Goal: Task Accomplishment & Management: Manage account settings

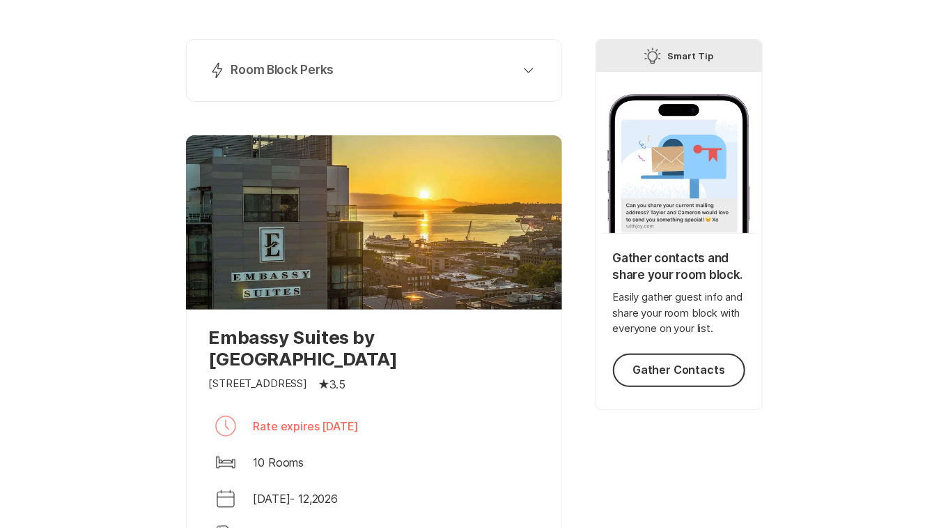
scroll to position [164, 0]
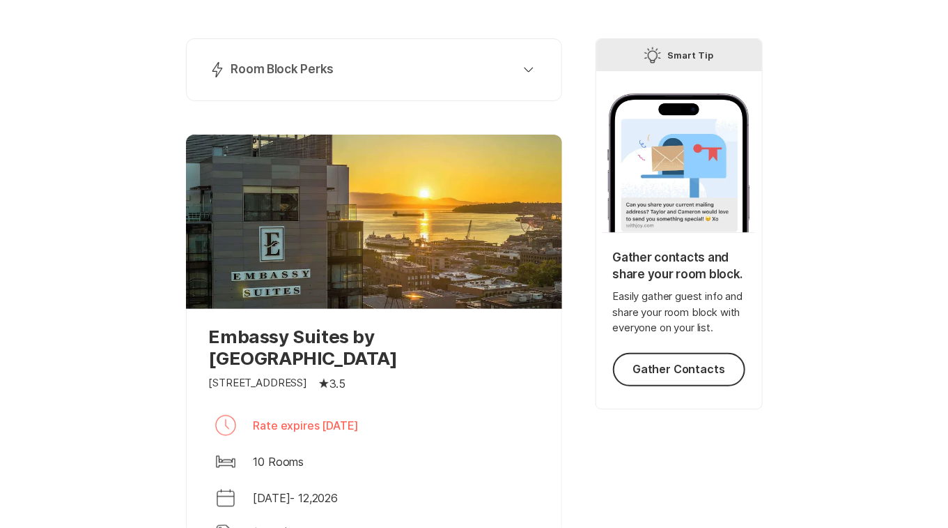
click at [430, 302] on div at bounding box center [374, 221] width 376 height 174
click at [396, 344] on p "Embassy Suites by [GEOGRAPHIC_DATA]" at bounding box center [374, 346] width 330 height 43
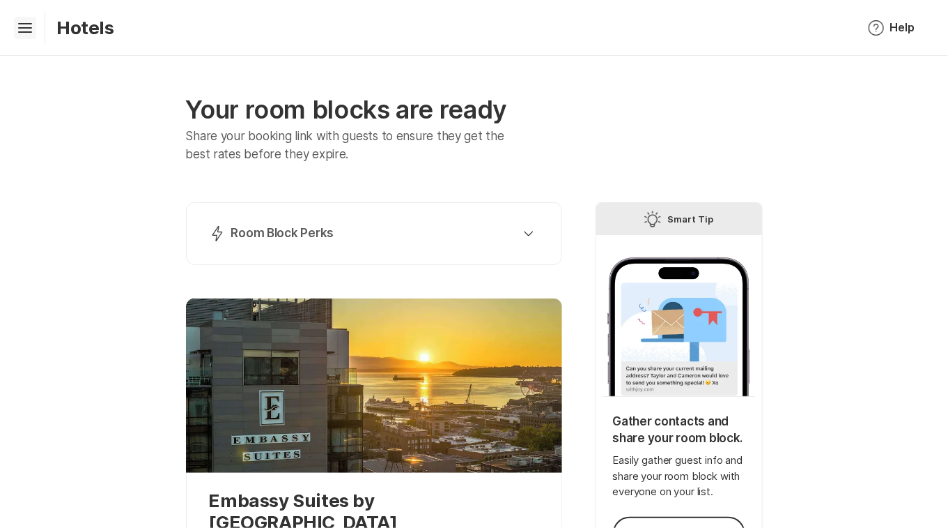
click at [31, 27] on icon at bounding box center [25, 26] width 14 height 6
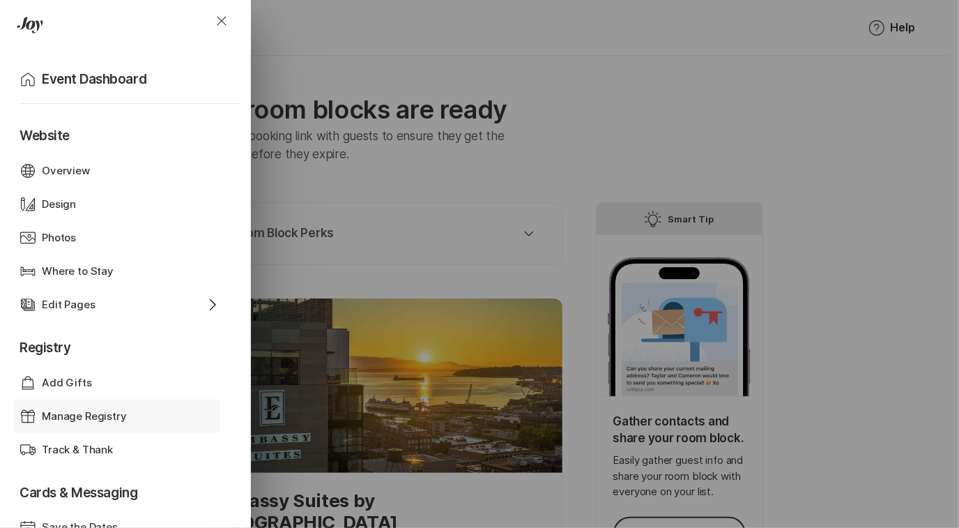
click at [68, 415] on p "Manage Registry" at bounding box center [84, 416] width 85 height 16
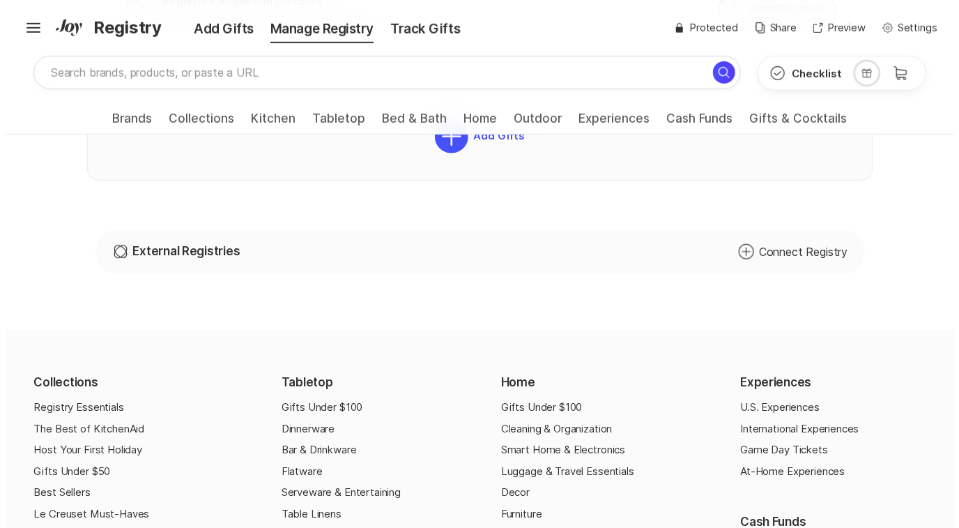
scroll to position [545, 0]
click at [749, 245] on icon "Add Circle" at bounding box center [740, 251] width 17 height 17
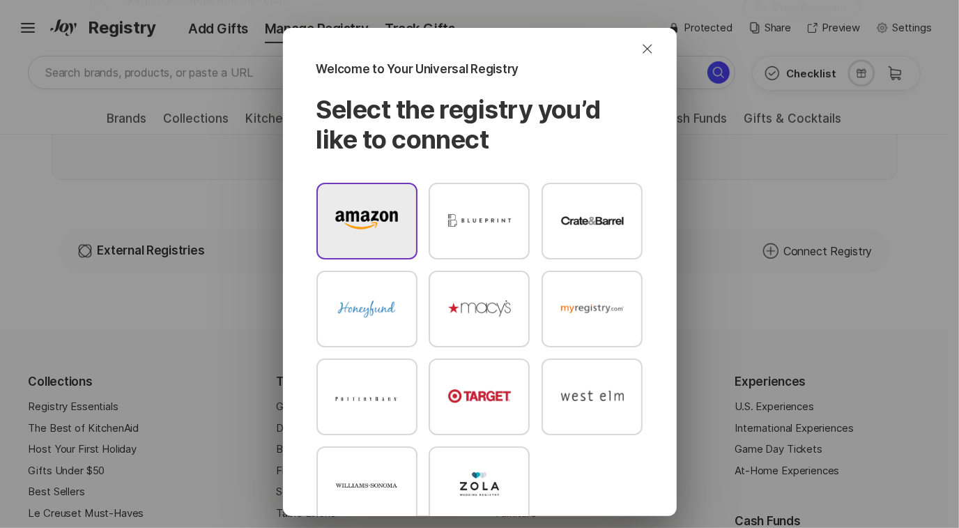
click at [379, 204] on div at bounding box center [366, 221] width 101 height 77
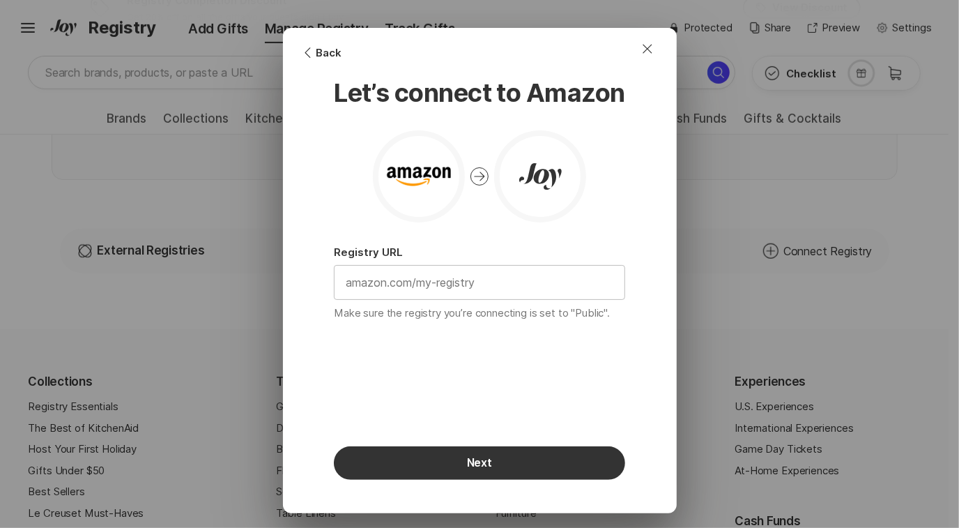
click at [399, 286] on input "text" at bounding box center [479, 281] width 290 height 33
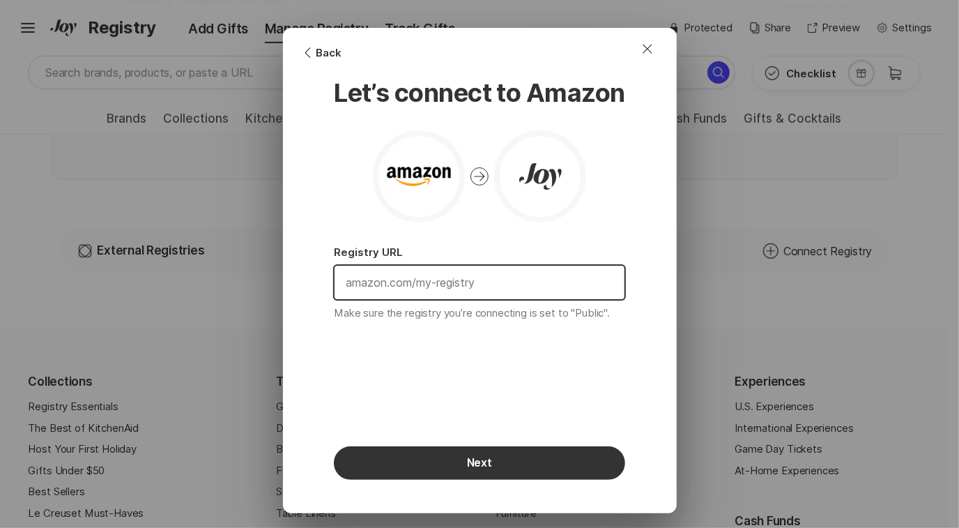
paste input "[URL][DOMAIN_NAME]"
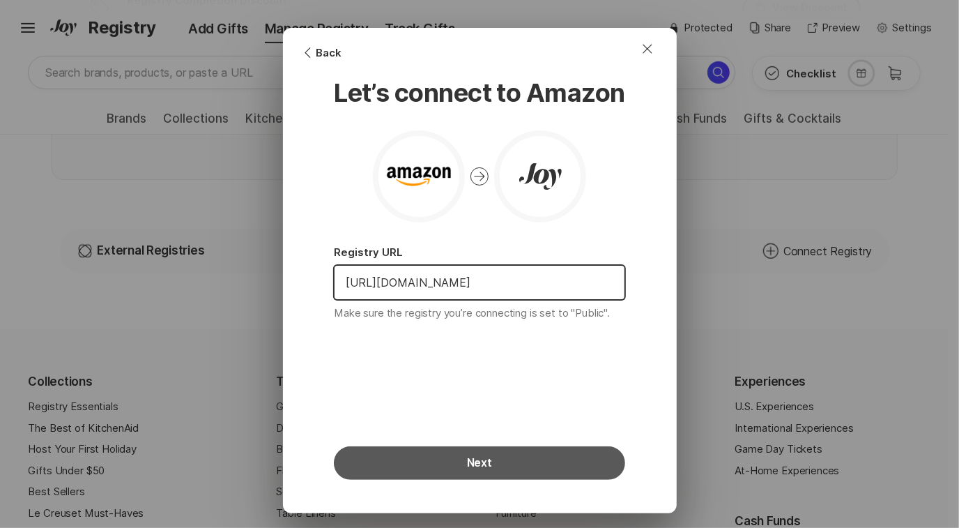
type input "[URL][DOMAIN_NAME]"
click at [479, 474] on button "Next" at bounding box center [479, 462] width 291 height 33
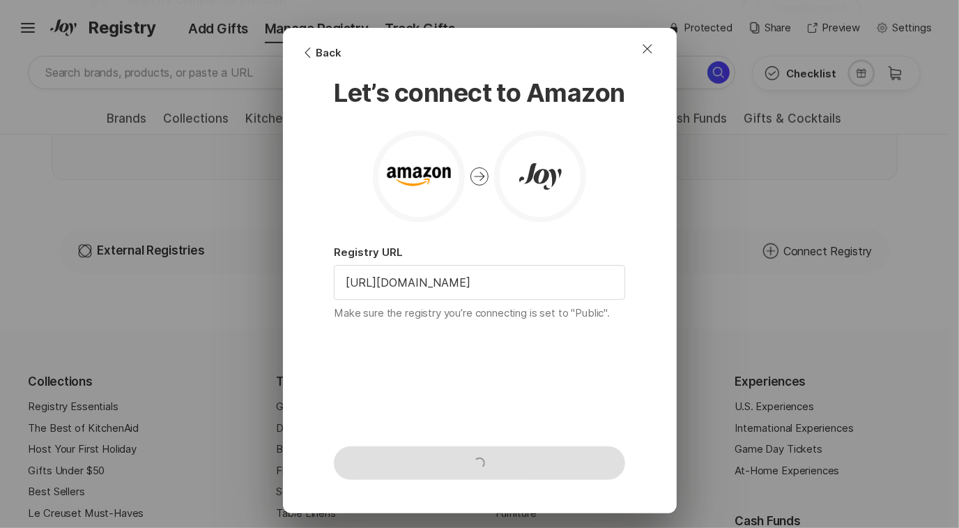
scroll to position [0, 0]
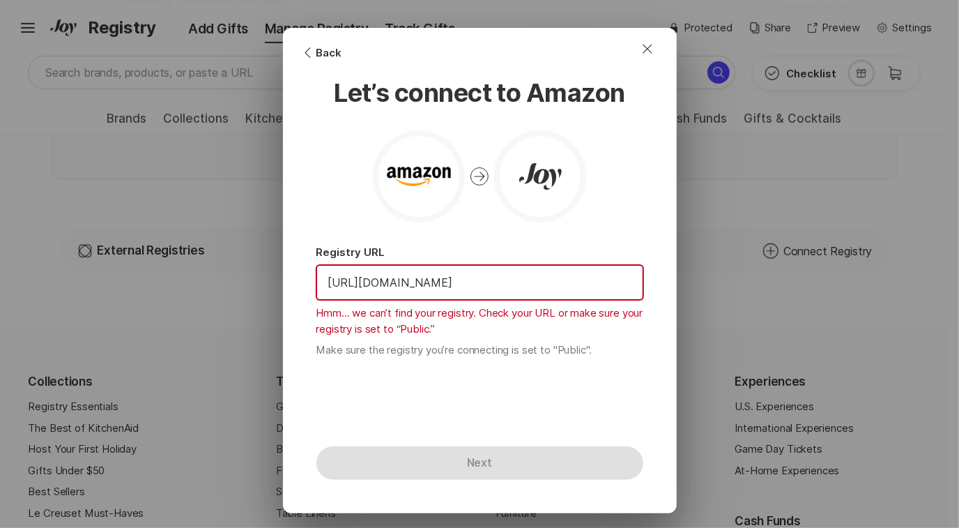
click at [530, 282] on input "[URL][DOMAIN_NAME]" at bounding box center [479, 281] width 325 height 33
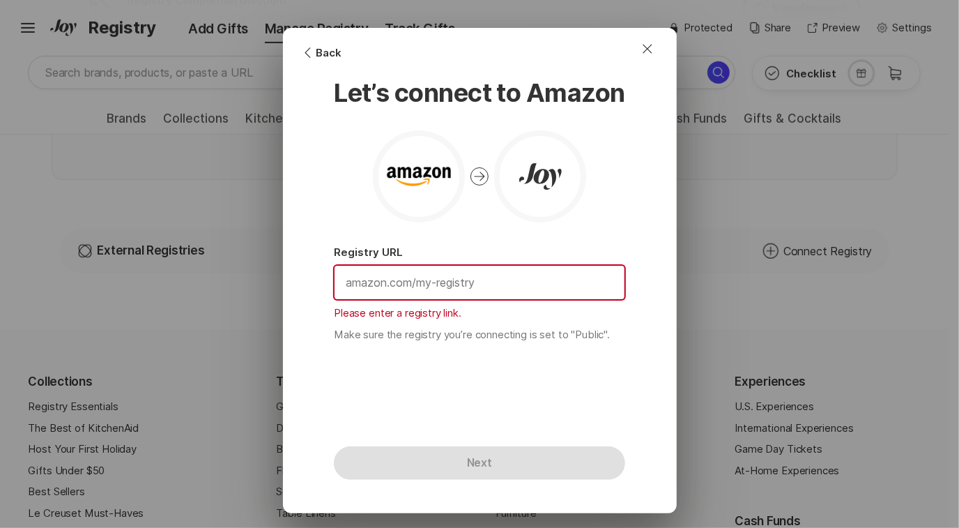
paste input "[URL][DOMAIN_NAME]"
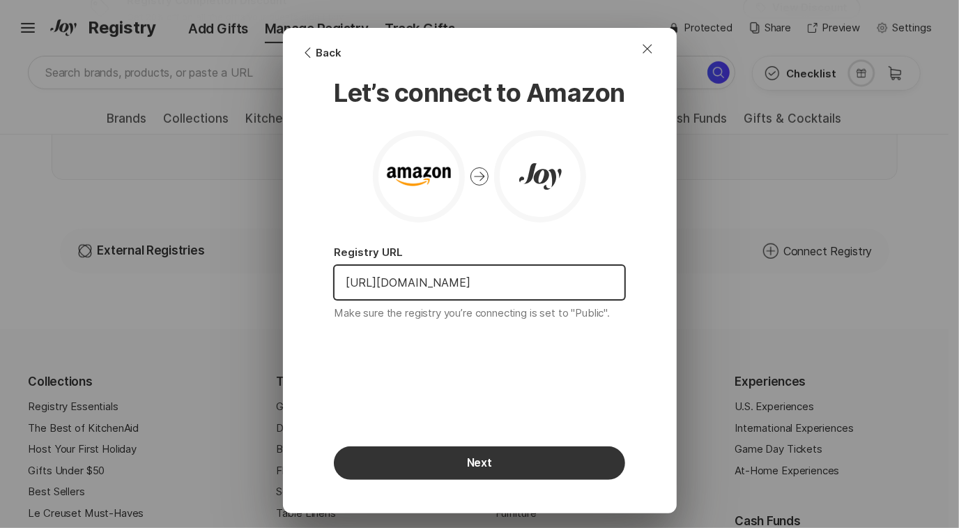
scroll to position [0, 54]
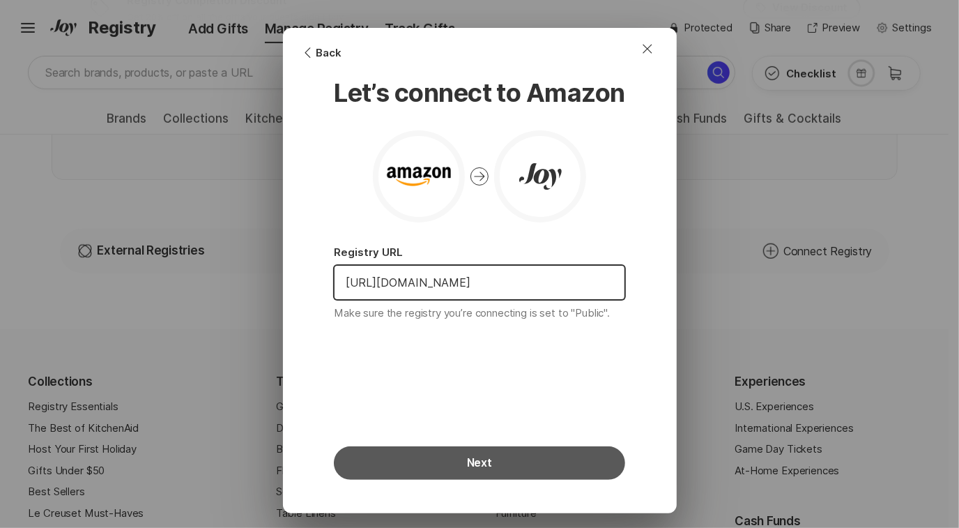
type input "[URL][DOMAIN_NAME]"
click at [488, 459] on button "Next" at bounding box center [479, 462] width 291 height 33
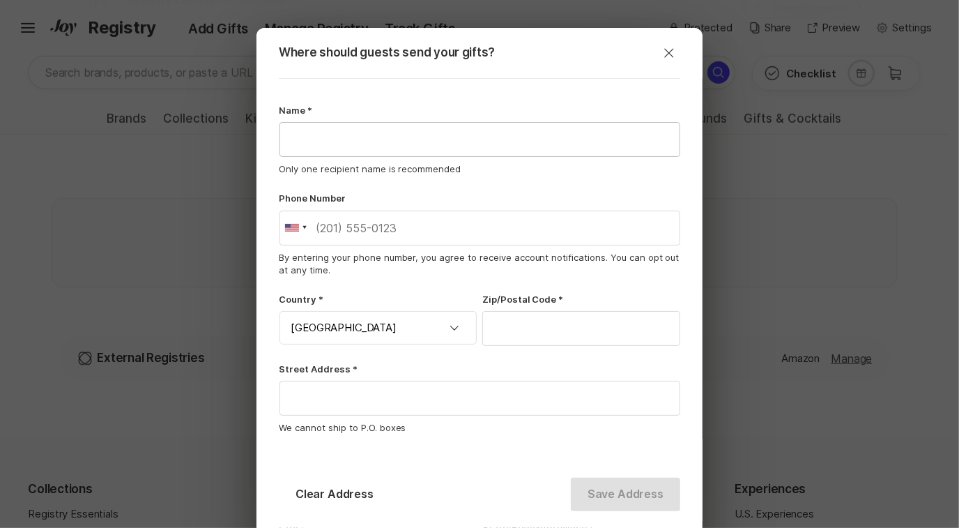
click at [468, 147] on input "text" at bounding box center [479, 139] width 399 height 33
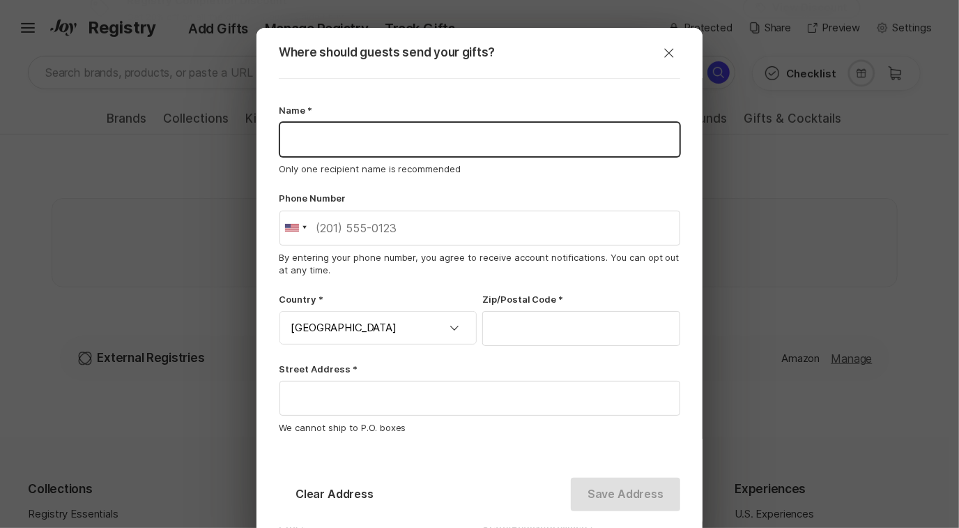
click at [517, 146] on input "text" at bounding box center [479, 139] width 399 height 33
type input "[PERSON_NAME]"
type input "4252218369"
type input "98038"
type input "[STREET_ADDRESS]"
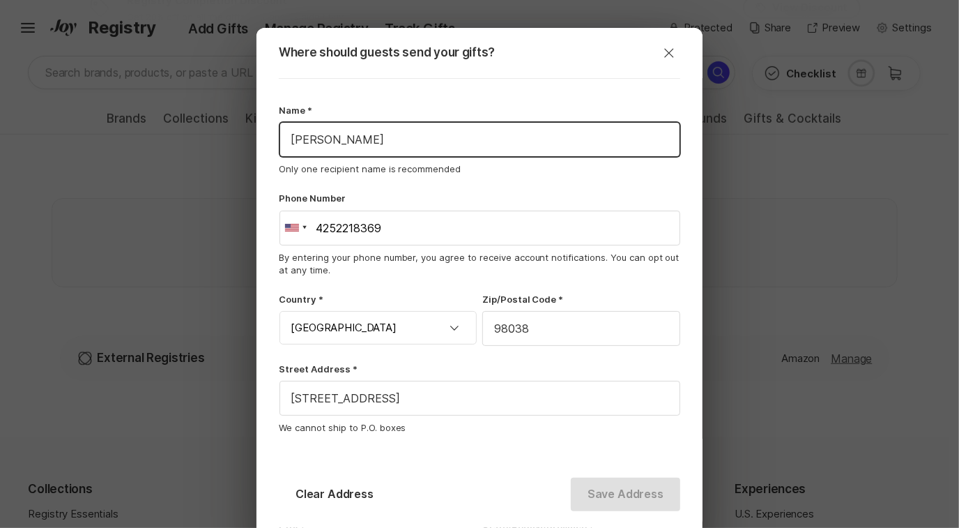
type input "[GEOGRAPHIC_DATA]"
type input "WA"
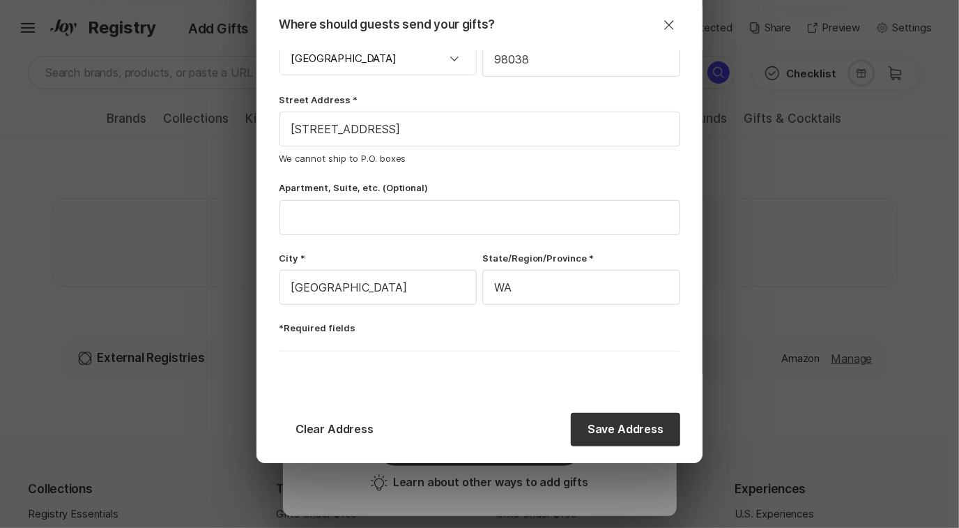
scroll to position [270, 0]
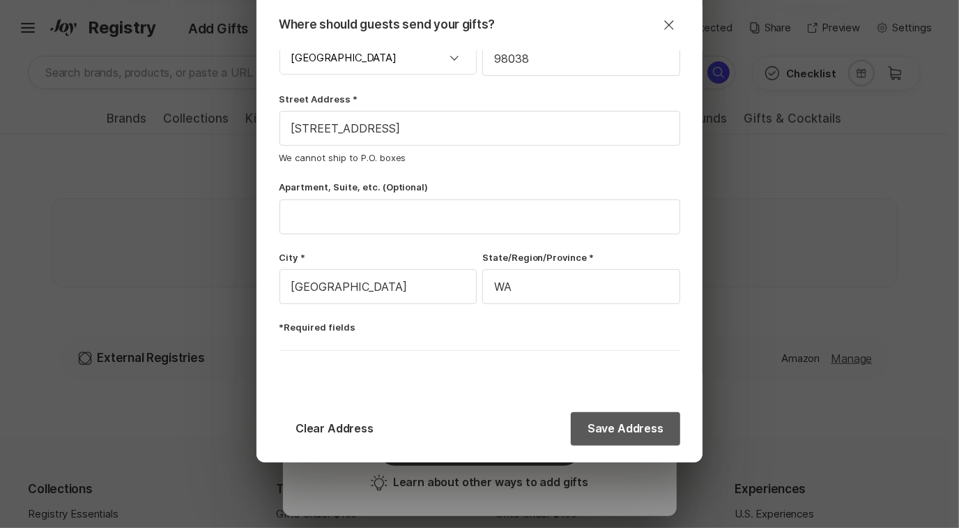
click at [627, 431] on button "Save Address" at bounding box center [625, 428] width 109 height 33
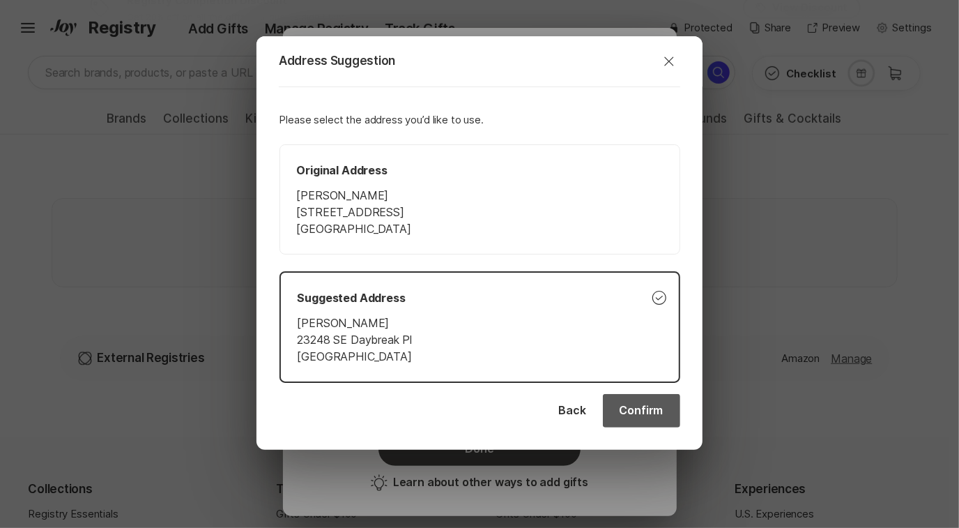
click at [647, 410] on button "Confirm" at bounding box center [641, 410] width 77 height 33
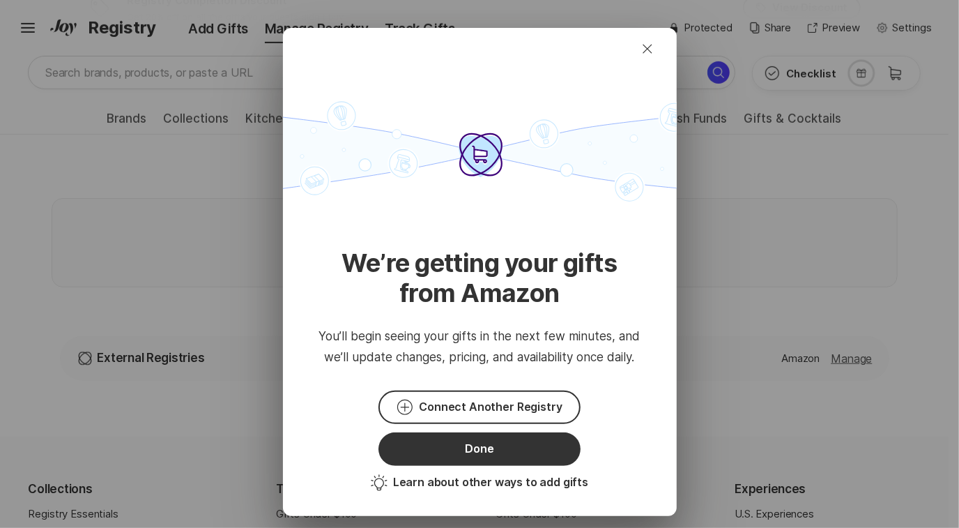
click at [518, 403] on button "Connect Another Registry" at bounding box center [478, 406] width 201 height 33
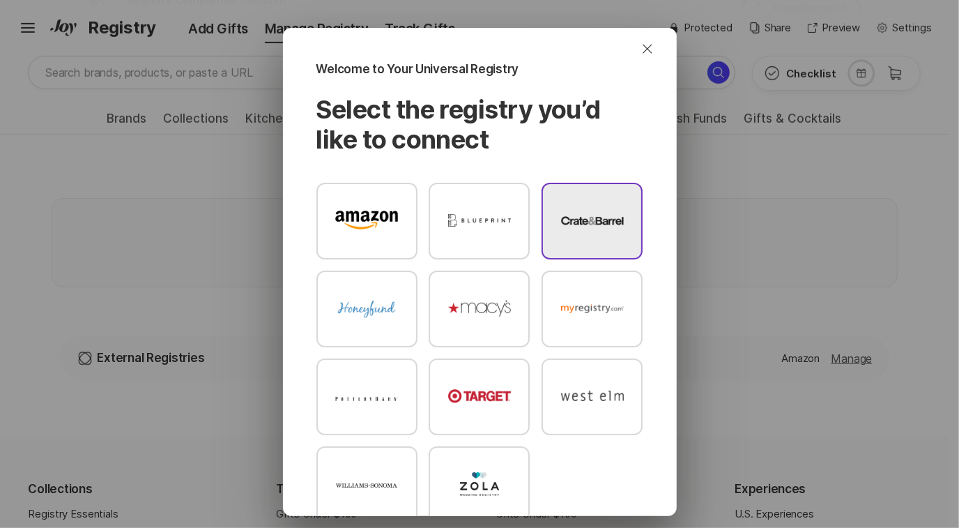
click at [555, 240] on div at bounding box center [591, 221] width 101 height 77
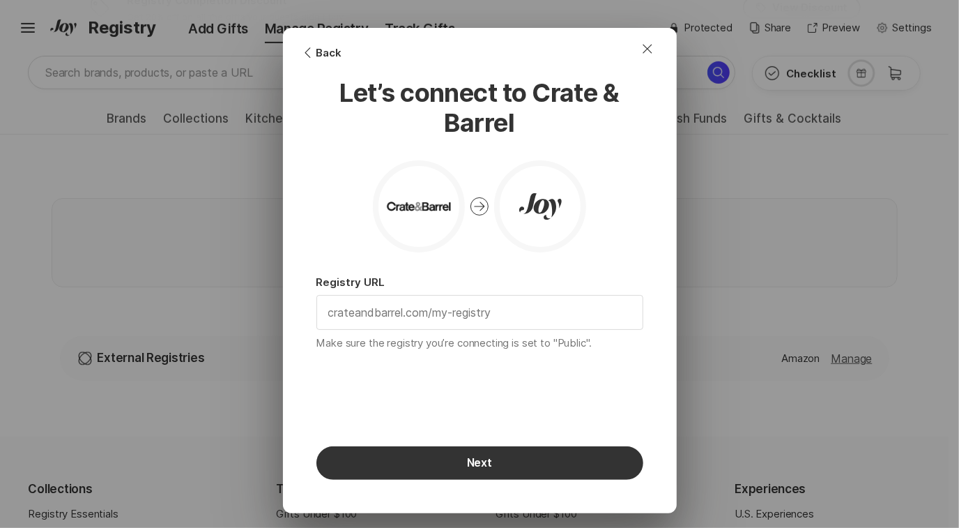
click at [403, 330] on div "Make sure the registry you’re connecting is set to "Public"." at bounding box center [479, 323] width 327 height 56
click at [397, 313] on input "text" at bounding box center [479, 311] width 325 height 33
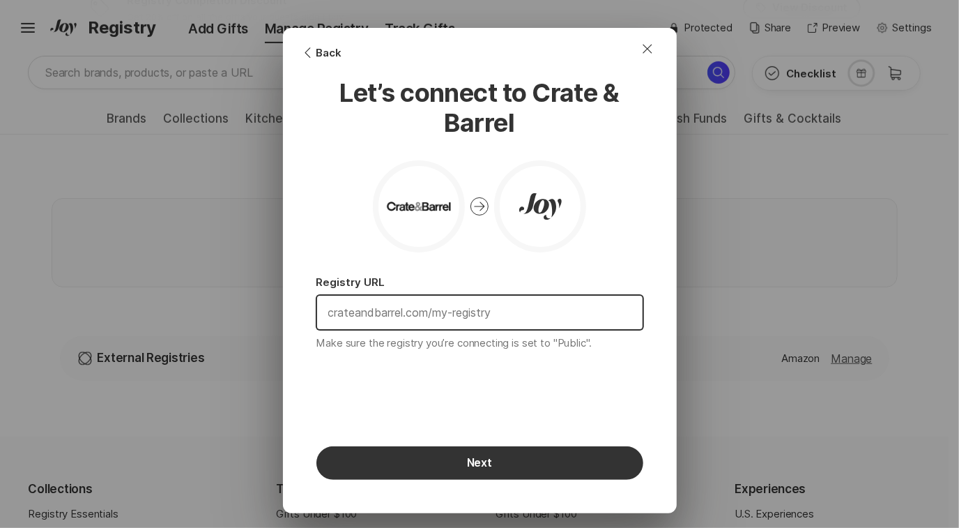
paste input "[URL][DOMAIN_NAME][PERSON_NAME]"
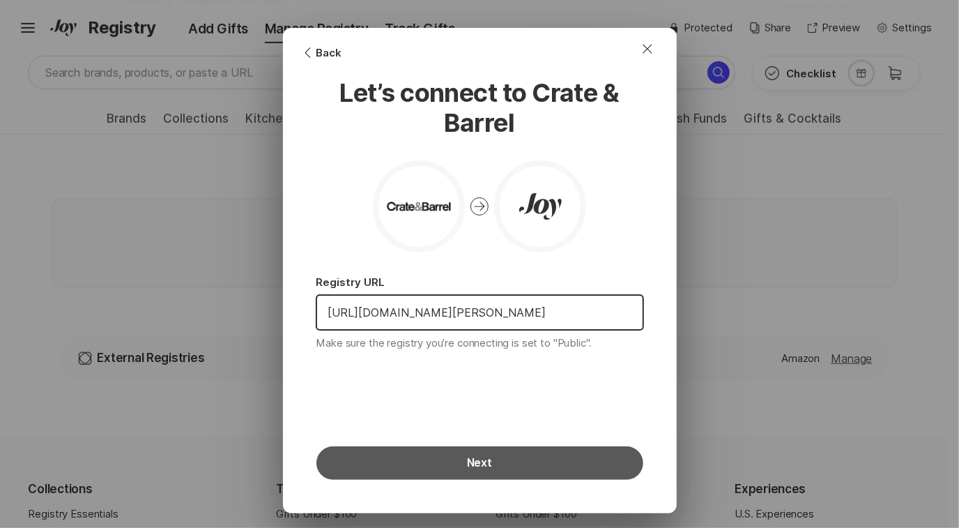
type input "[URL][DOMAIN_NAME][PERSON_NAME]"
click at [463, 470] on button "Next" at bounding box center [479, 462] width 327 height 33
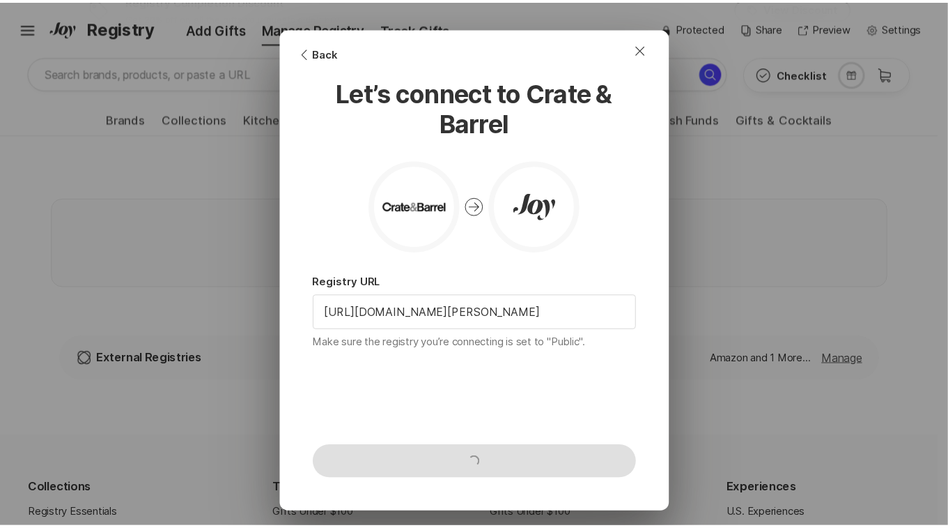
scroll to position [598, 0]
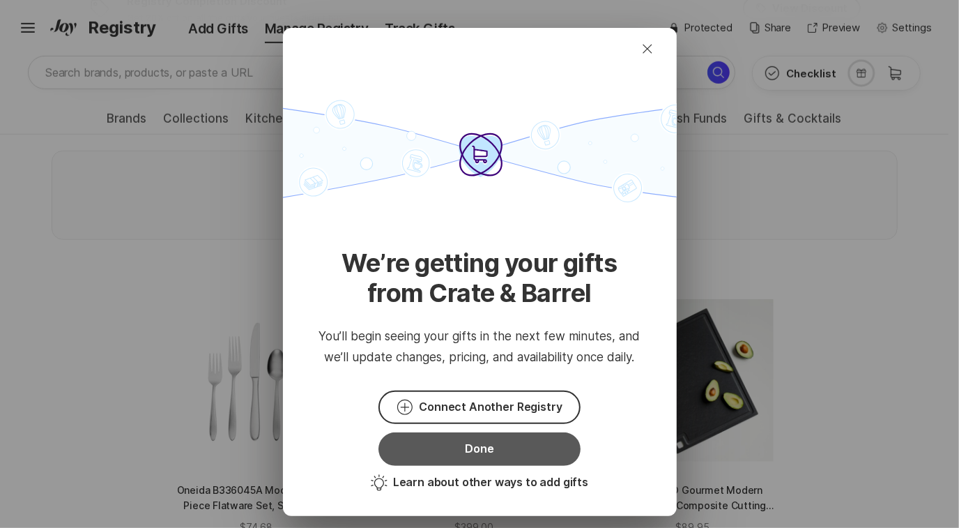
click at [484, 438] on button "Done" at bounding box center [478, 448] width 201 height 33
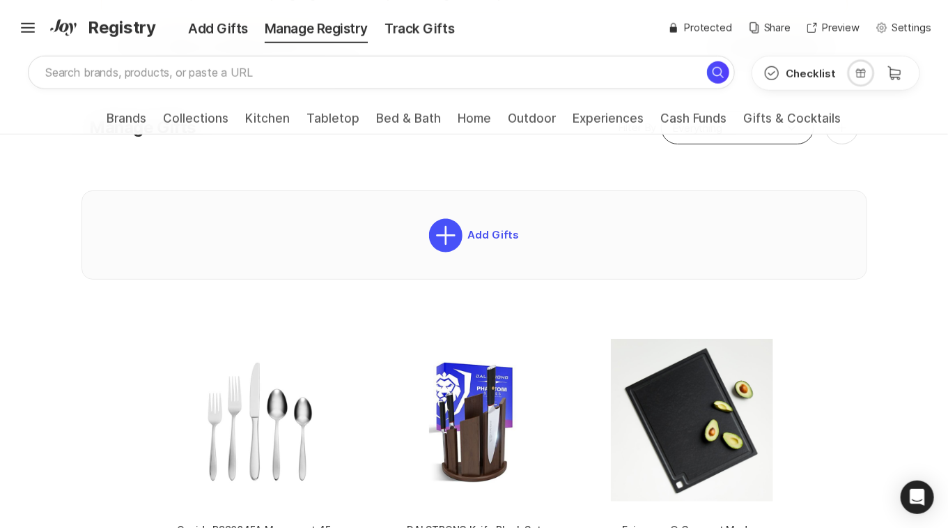
scroll to position [556, 0]
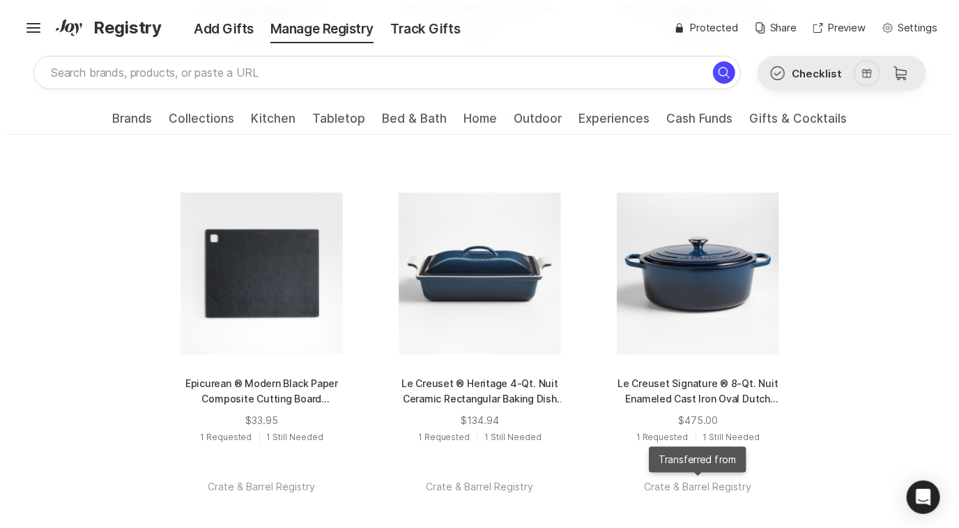
scroll to position [4398, 0]
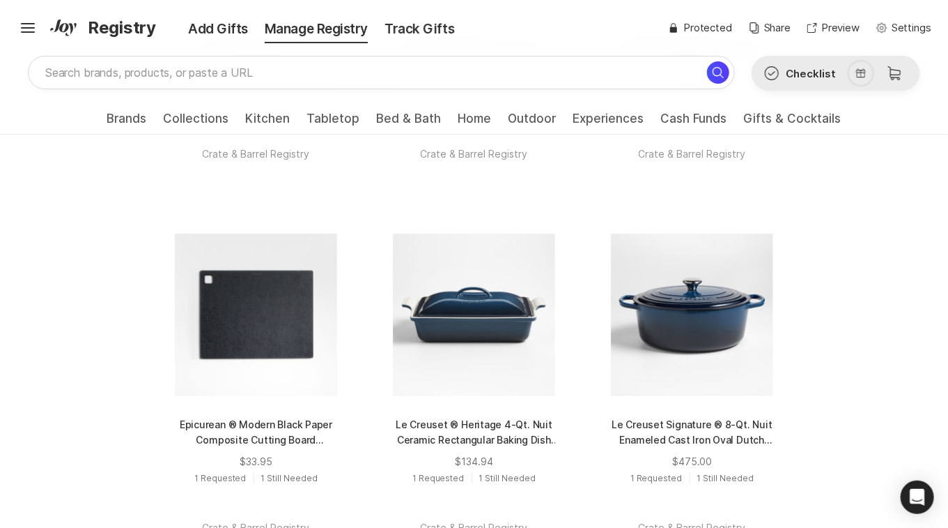
click at [780, 72] on icon "Check Outline" at bounding box center [772, 73] width 17 height 17
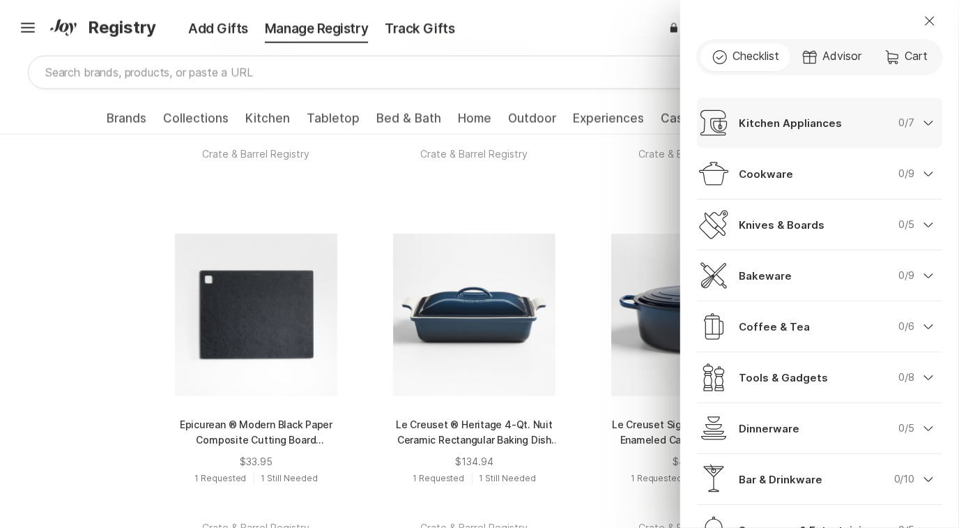
click at [914, 130] on div "Chevron Down" at bounding box center [928, 123] width 28 height 28
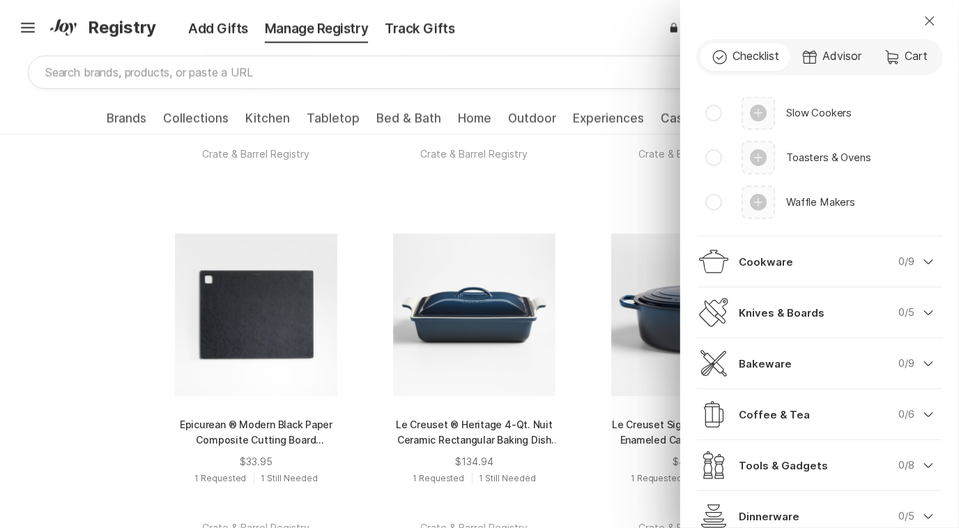
scroll to position [239, 0]
click at [914, 257] on div "Chevron Down" at bounding box center [928, 261] width 28 height 28
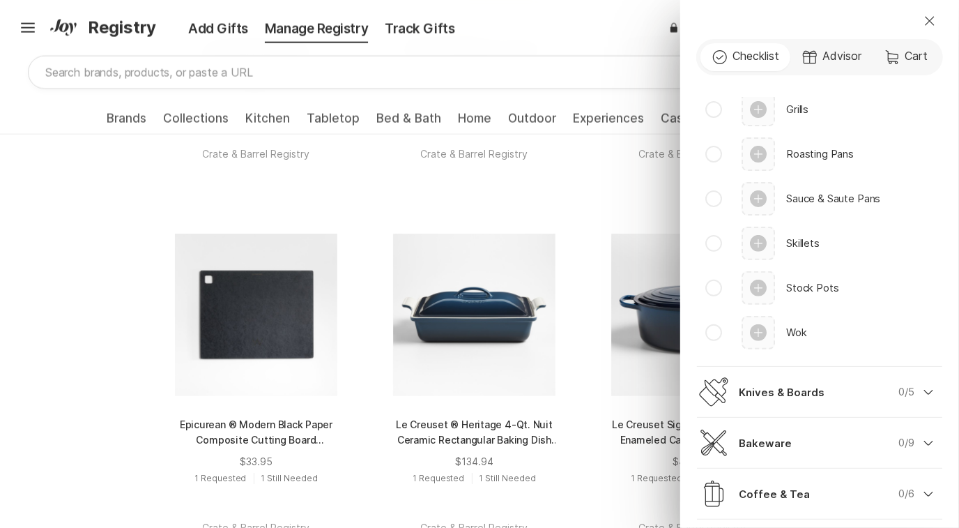
scroll to position [420, 0]
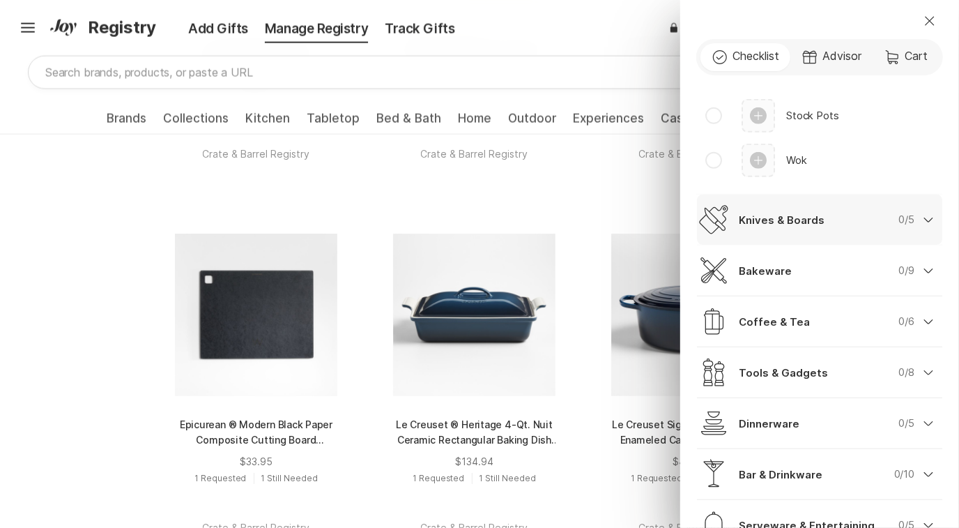
click at [920, 216] on icon "Chevron Down" at bounding box center [928, 219] width 17 height 17
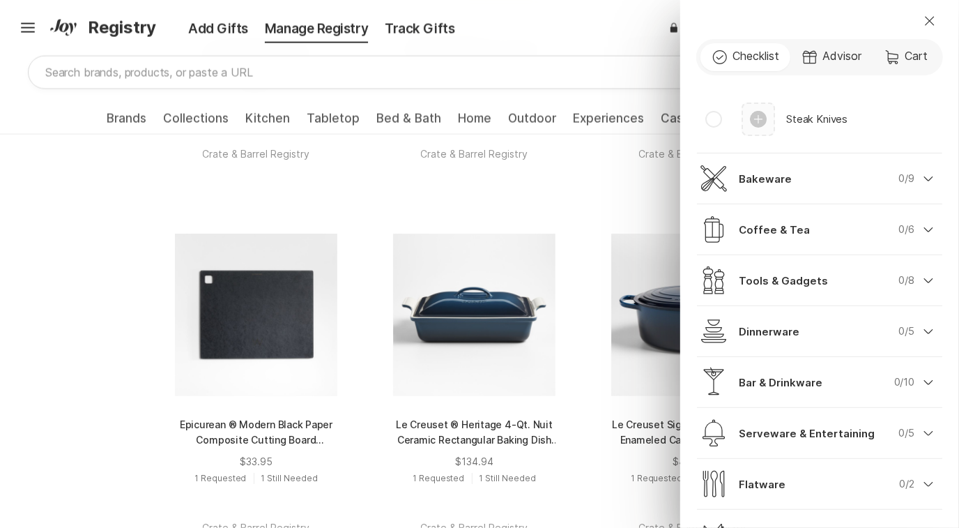
scroll to position [333, 0]
click at [920, 183] on icon "Chevron Down" at bounding box center [928, 179] width 17 height 17
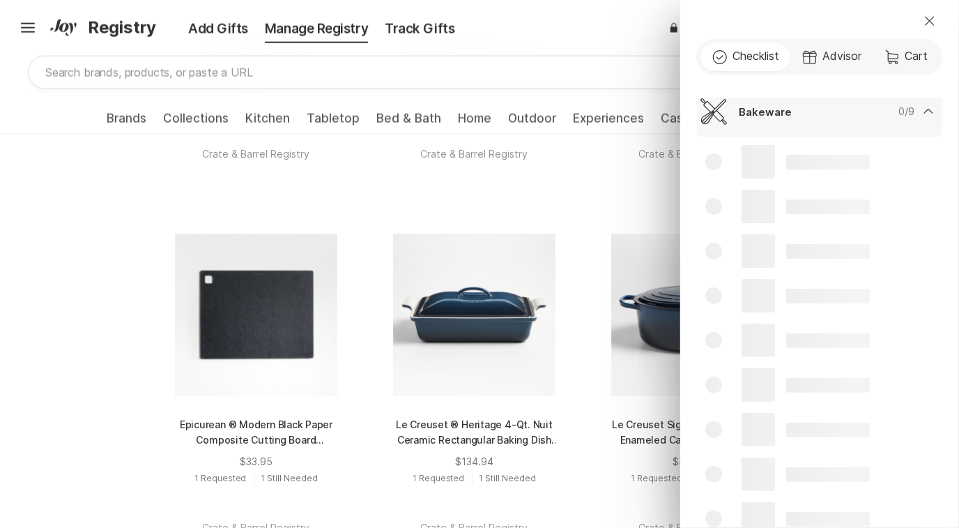
scroll to position [148, 0]
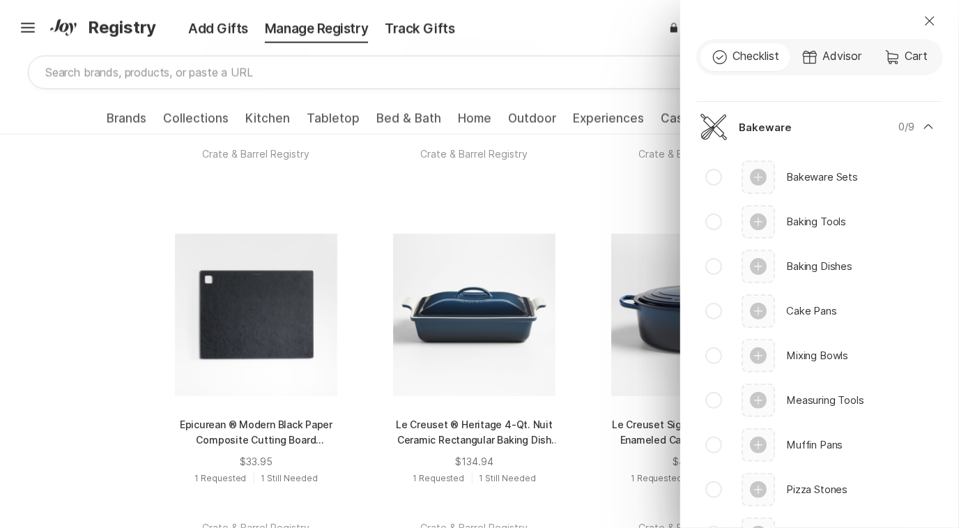
click at [863, 303] on p "Cake Pans" at bounding box center [864, 311] width 156 height 16
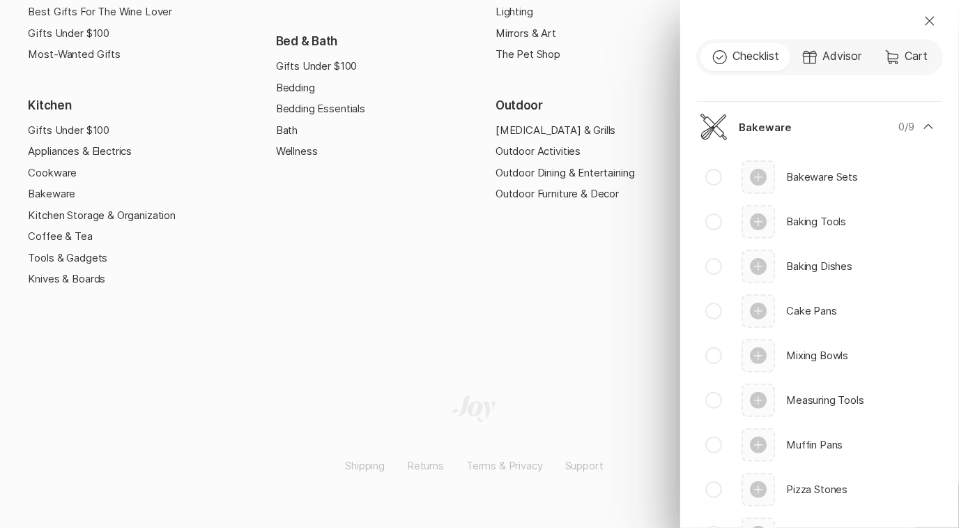
scroll to position [907, 0]
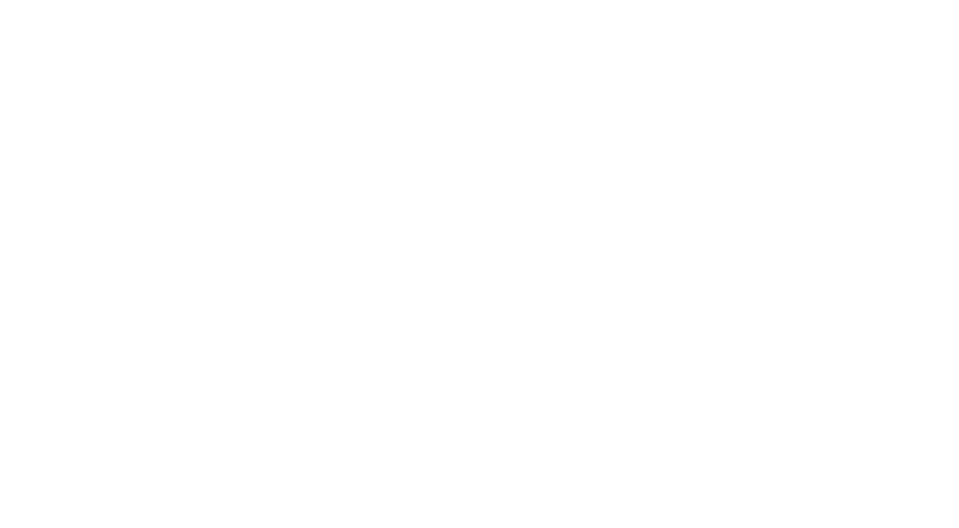
click at [872, 456] on body at bounding box center [479, 264] width 959 height 528
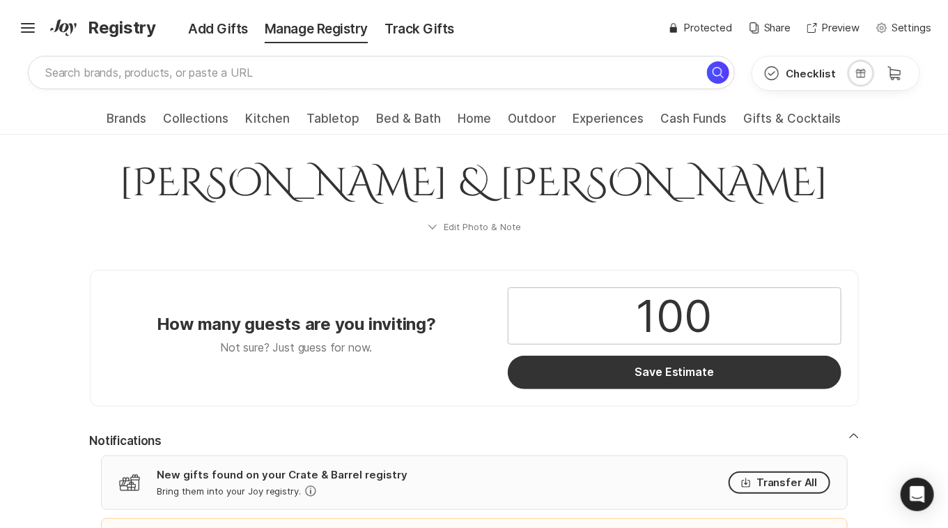
click at [769, 323] on input "100" at bounding box center [675, 316] width 332 height 56
click at [724, 316] on input "100" at bounding box center [675, 316] width 332 height 56
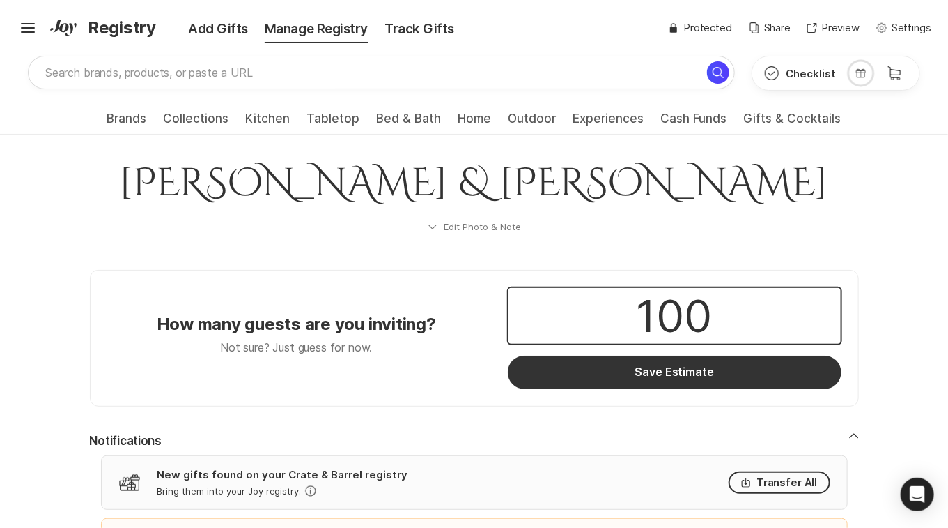
click at [662, 318] on input "100" at bounding box center [675, 316] width 332 height 56
click at [739, 325] on input "100" at bounding box center [675, 316] width 332 height 56
type input "1"
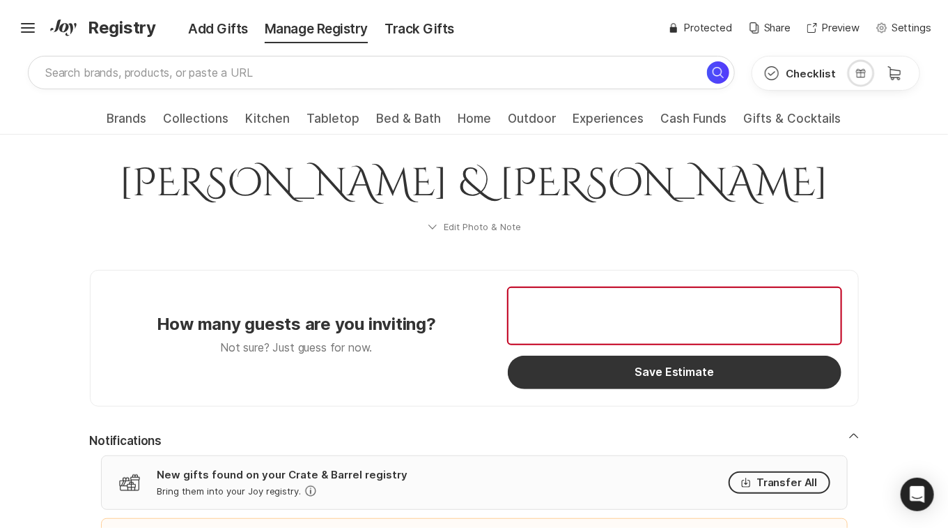
type input "4"
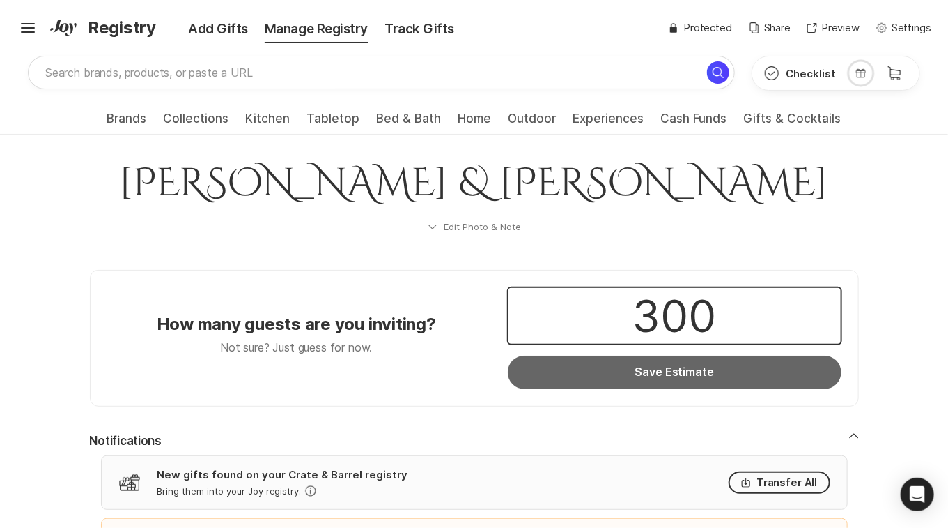
type input "300"
click at [724, 368] on button "Save Estimate" at bounding box center [675, 371] width 334 height 33
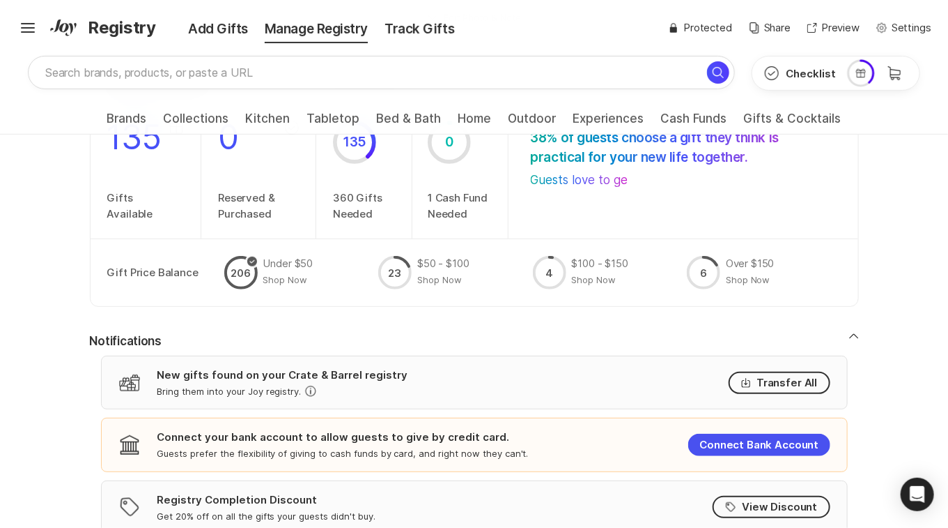
scroll to position [182, 0]
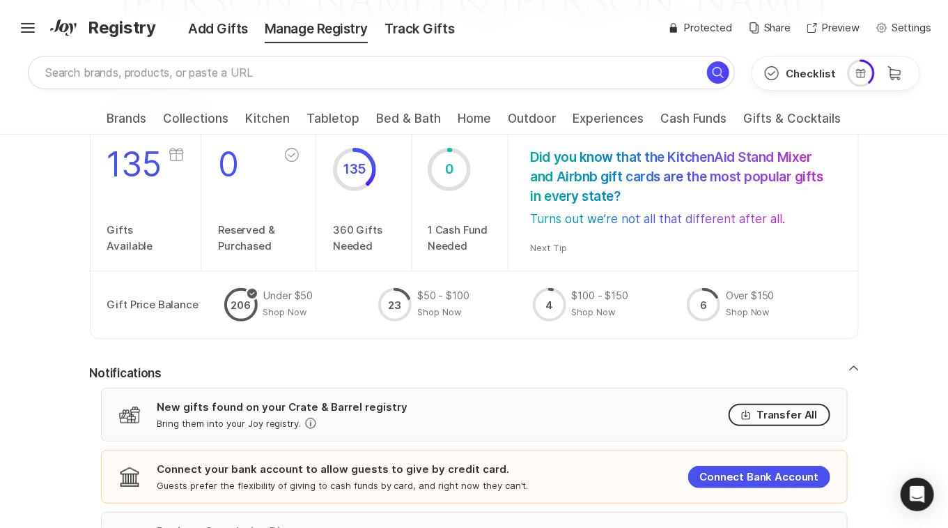
click at [148, 298] on p "Gift Price Balance" at bounding box center [165, 304] width 117 height 33
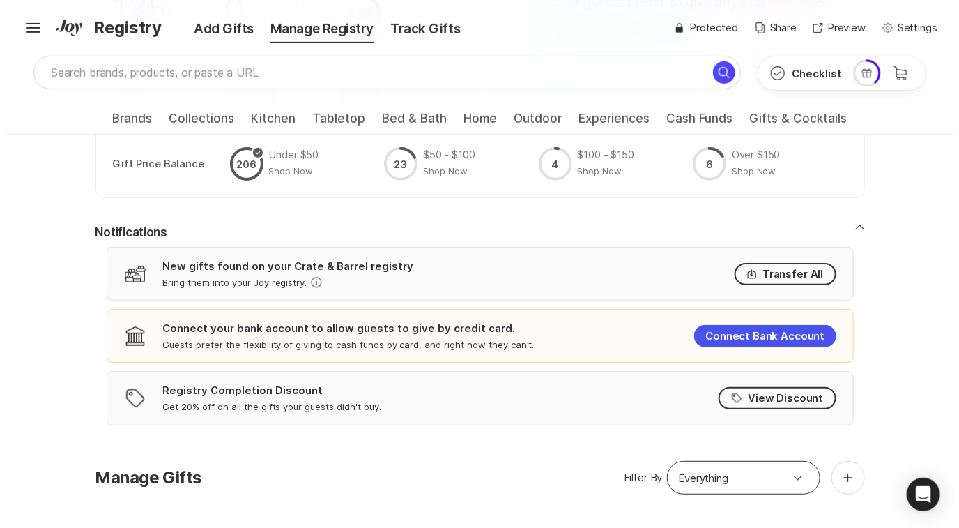
scroll to position [337, 0]
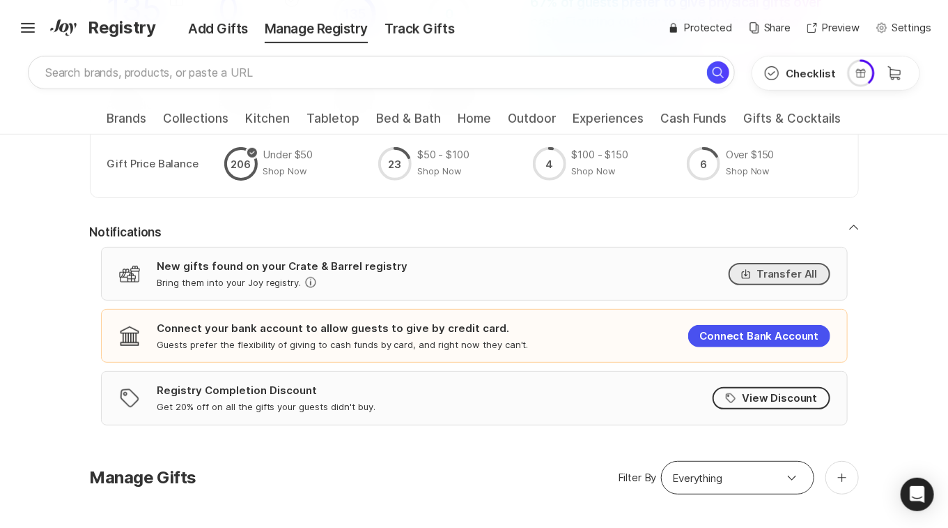
click at [793, 263] on button "Transfer All" at bounding box center [779, 274] width 101 height 22
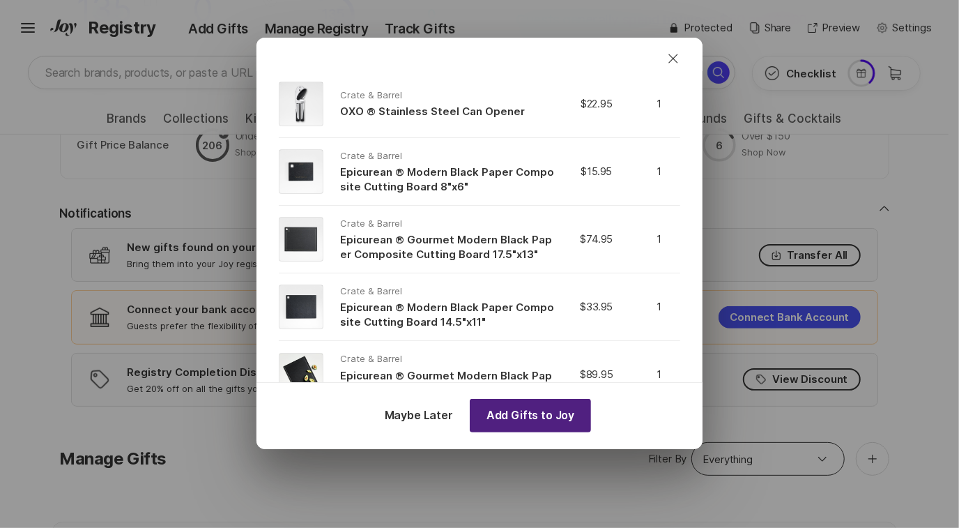
scroll to position [2729, 0]
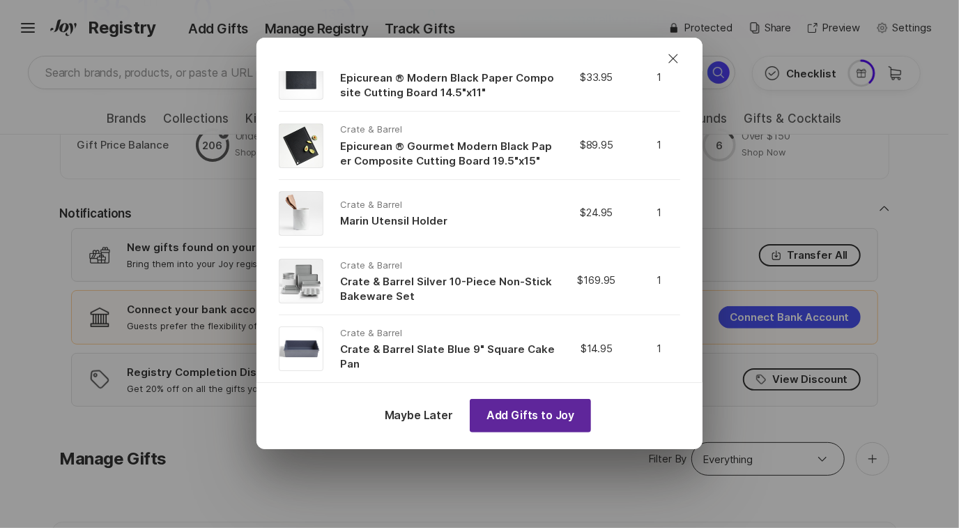
click at [542, 421] on button "Add Gifts to Joy" at bounding box center [530, 415] width 121 height 33
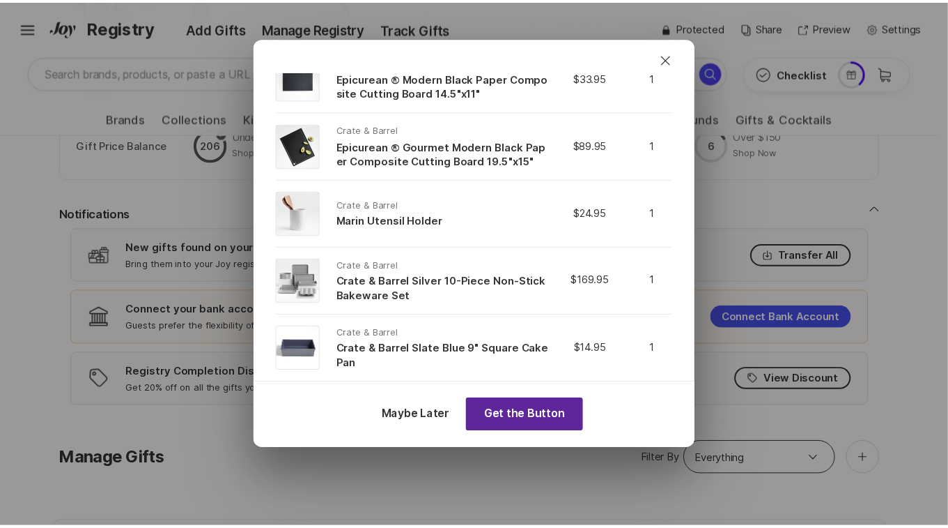
scroll to position [0, 0]
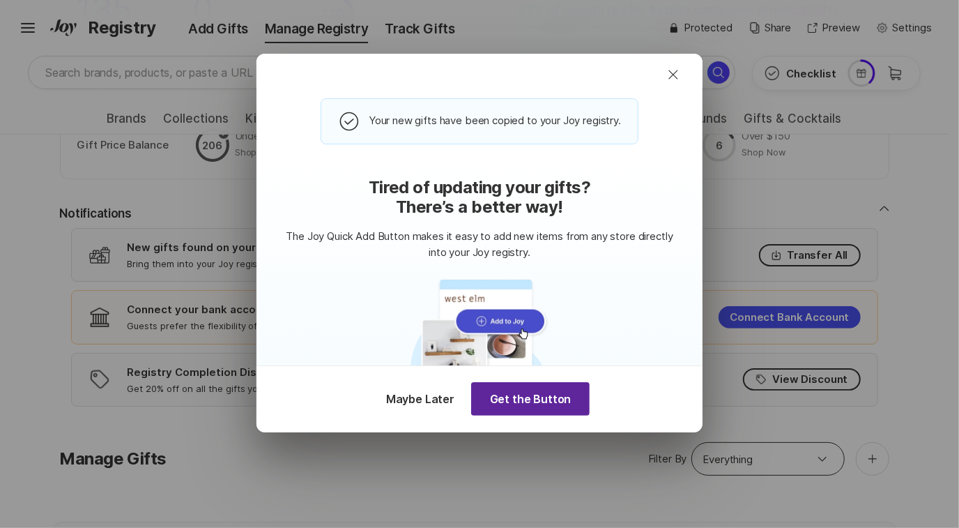
click at [525, 410] on button "Get the Button" at bounding box center [530, 398] width 118 height 33
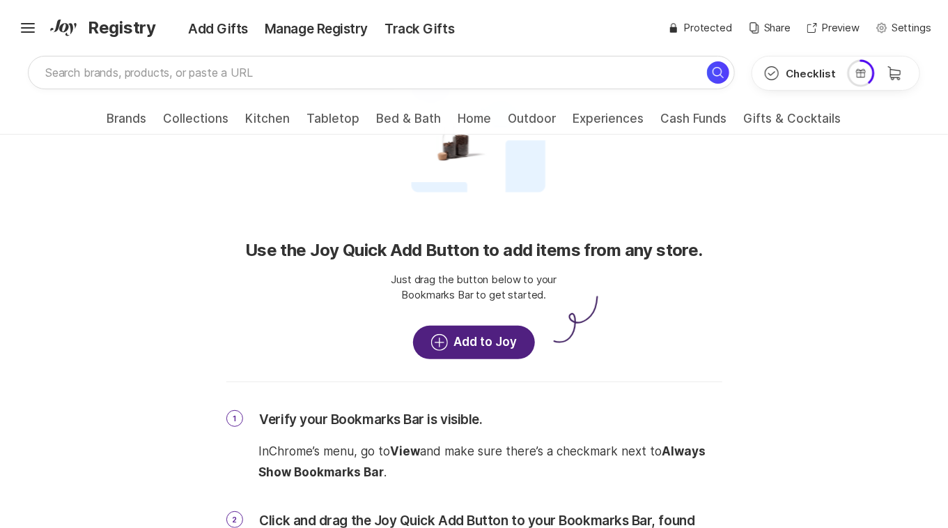
scroll to position [111, 0]
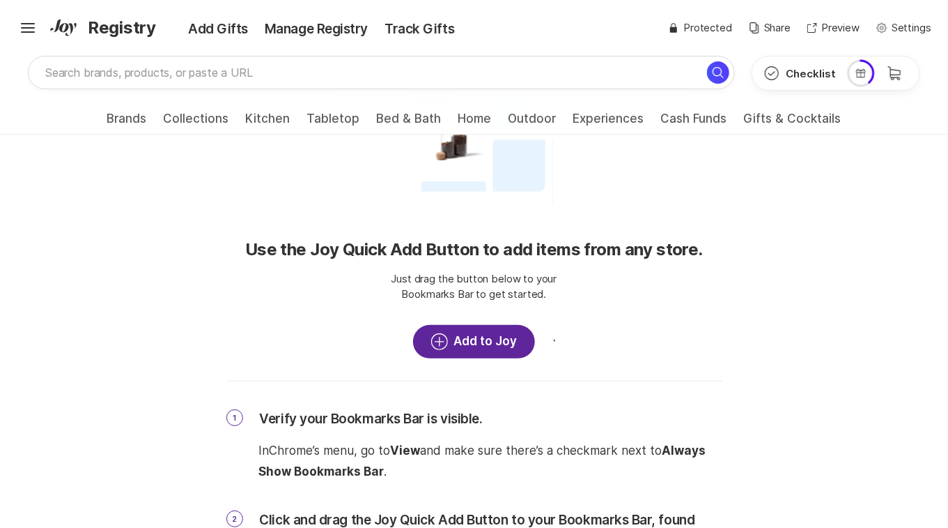
click at [502, 346] on link "Add to Joy" at bounding box center [474, 341] width 122 height 33
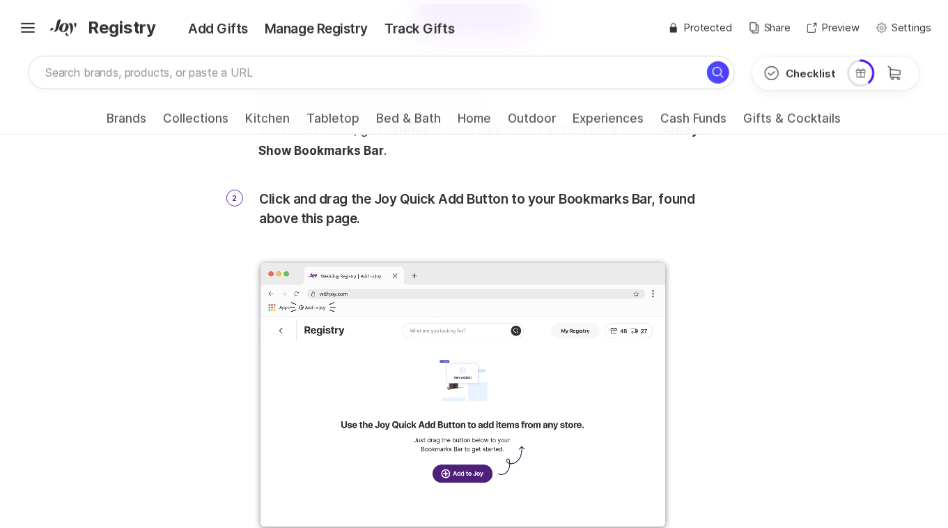
scroll to position [213, 0]
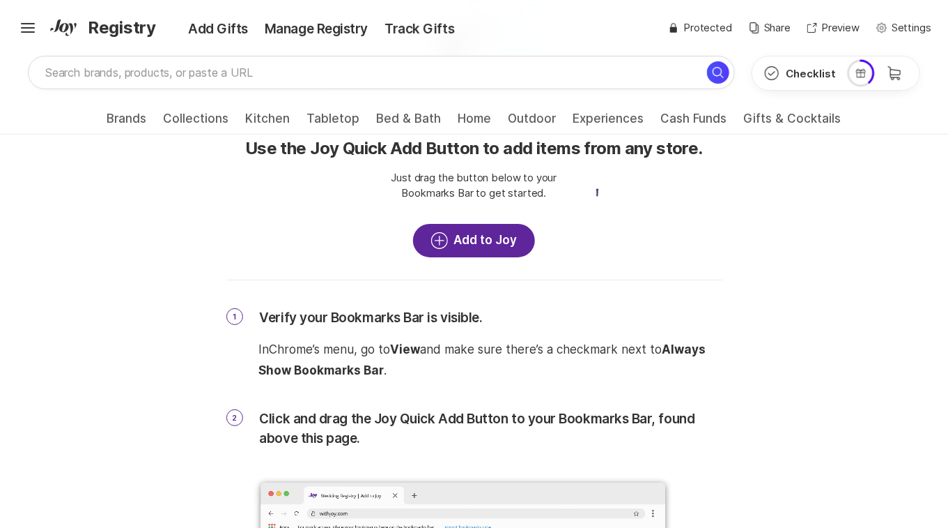
click at [433, 234] on icon at bounding box center [439, 240] width 17 height 17
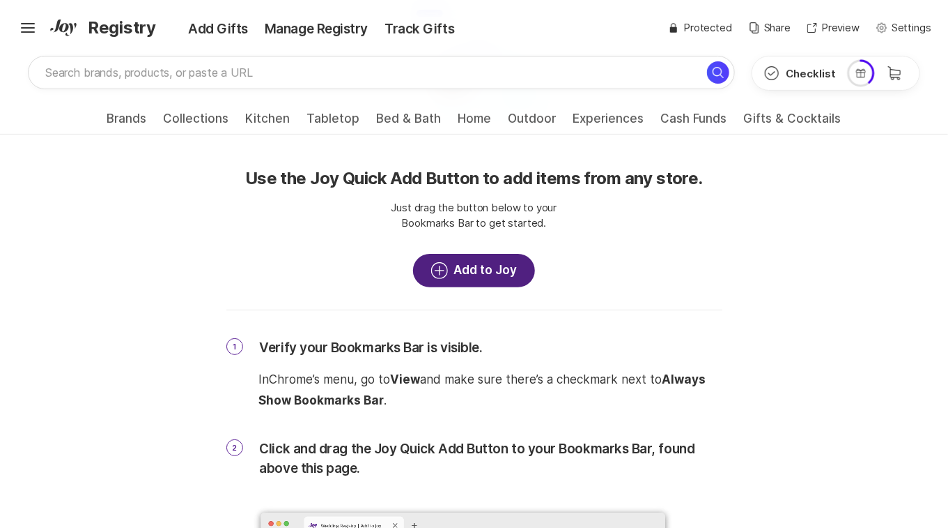
scroll to position [0, 0]
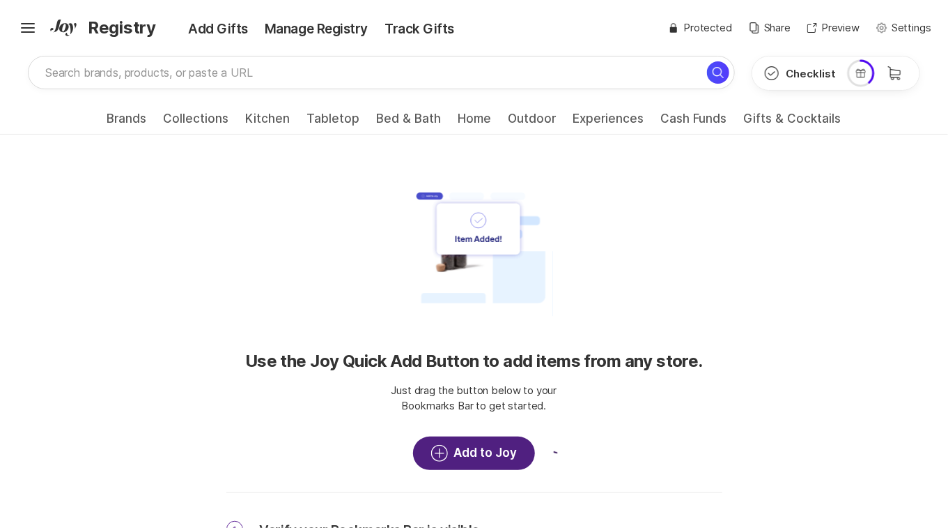
click at [315, 34] on div "Manage Registry" at bounding box center [316, 30] width 120 height 20
click at [312, 31] on div "Manage Registry" at bounding box center [316, 30] width 120 height 20
click at [115, 23] on span "Registry" at bounding box center [122, 27] width 68 height 25
